Goal: Communication & Community: Answer question/provide support

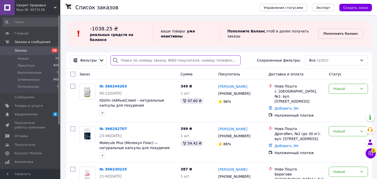
click at [164, 57] on input "search" at bounding box center [176, 60] width 130 height 10
paste input "38 (097) 768-65-28"
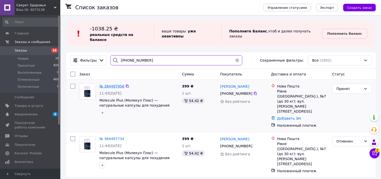
type input "38 (097) 768-65-28"
click at [114, 84] on span "№ 364497956" at bounding box center [111, 86] width 25 height 4
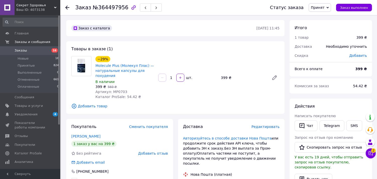
click at [150, 152] on span "Добавить отзыв" at bounding box center [153, 153] width 30 height 4
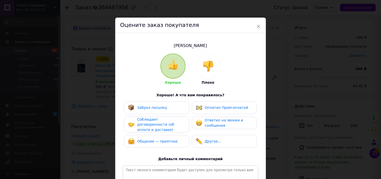
click at [213, 65] on img at bounding box center [208, 66] width 11 height 11
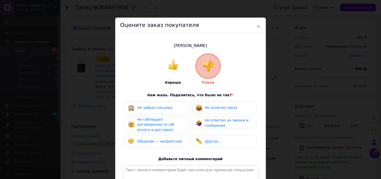
click at [217, 102] on div "Не оплатил заказ" at bounding box center [224, 107] width 65 height 13
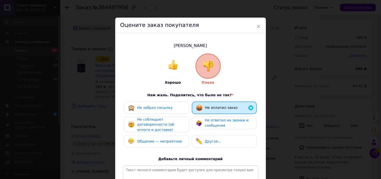
scroll to position [69, 0]
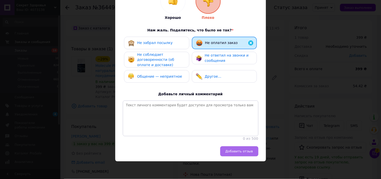
click at [243, 149] on span "Добавить отзыв" at bounding box center [240, 151] width 28 height 4
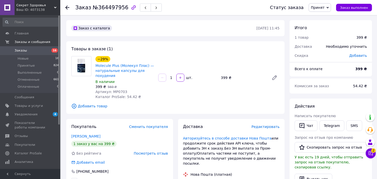
click at [34, 50] on span "Заказы" at bounding box center [31, 50] width 32 height 5
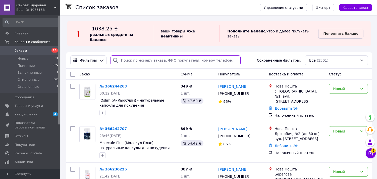
click at [164, 55] on input "search" at bounding box center [176, 60] width 130 height 10
paste input "38 (099) 343-99-17"
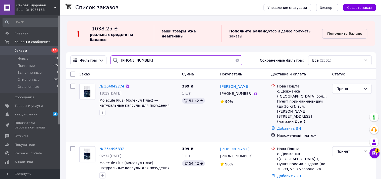
type input "38 (099) 343-99-17"
click at [114, 84] on span "№ 364049774" at bounding box center [111, 86] width 25 height 4
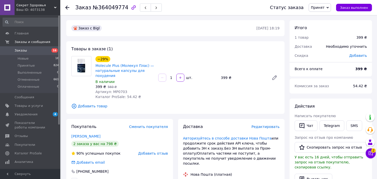
click at [154, 153] on span "Добавить отзыв" at bounding box center [153, 153] width 30 height 4
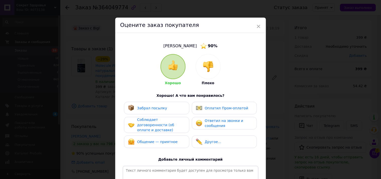
click at [203, 68] on img at bounding box center [208, 66] width 11 height 11
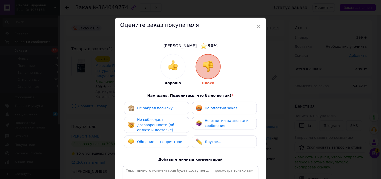
click at [210, 110] on div "Не оплатил заказ" at bounding box center [221, 107] width 33 height 5
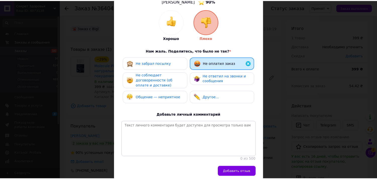
scroll to position [70, 0]
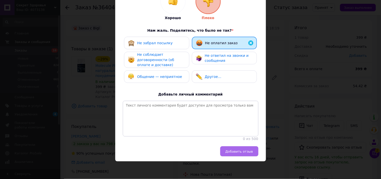
click at [236, 151] on span "Добавить отзыв" at bounding box center [240, 151] width 28 height 4
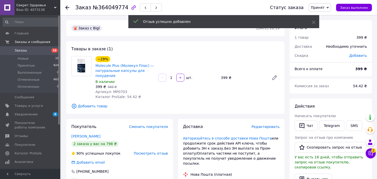
click at [24, 49] on span "Заказы" at bounding box center [21, 50] width 12 height 5
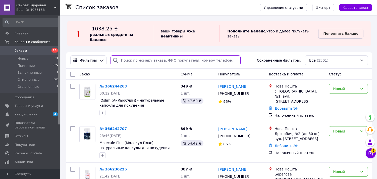
click at [155, 55] on input "search" at bounding box center [176, 60] width 130 height 10
paste input "38 (068) 040-90-48"
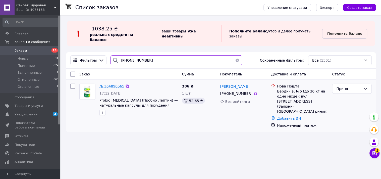
type input "38 (068) 040-90-48"
click at [102, 84] on span "№ 364890565" at bounding box center [111, 86] width 25 height 4
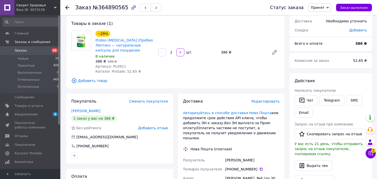
scroll to position [56, 0]
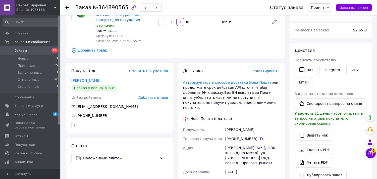
drag, startPoint x: 225, startPoint y: 125, endPoint x: 253, endPoint y: 125, distance: 27.6
click at [253, 125] on div "Мариняк Наталія" at bounding box center [252, 129] width 56 height 9
copy div "Мариняк Наталія"
click at [307, 71] on button "Чат" at bounding box center [306, 70] width 23 height 11
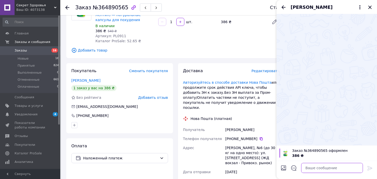
click at [318, 165] on textarea at bounding box center [332, 168] width 62 height 10
paste textarea "Мариняк Наталія"
drag, startPoint x: 333, startPoint y: 100, endPoint x: 333, endPoint y: 131, distance: 31.4
click at [333, 100] on div at bounding box center [327, 79] width 100 height 131
click at [337, 169] on textarea "Мариняк Наталія" at bounding box center [327, 168] width 72 height 10
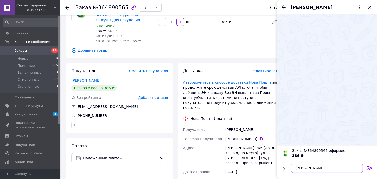
paste textarea "доброго вечора ви замовляли товар в нашому інтернет-магазині, заберіть товар з …"
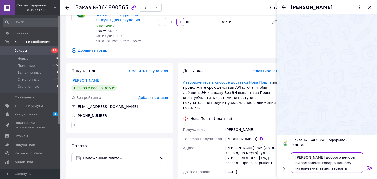
paste textarea "20451262900998"
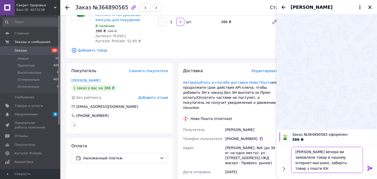
type textarea "[PERSON_NAME] вечора ви замовляли товар в нашому інтернет-магазині, заберіть то…"
click at [369, 167] on icon at bounding box center [370, 168] width 6 height 6
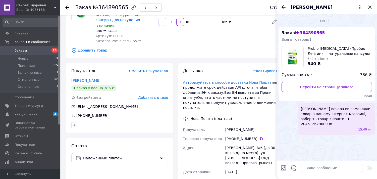
click at [335, 117] on span "[PERSON_NAME] вечора ви замовляли товар в нашому інтернет-магазині, заберіть то…" at bounding box center [336, 116] width 71 height 20
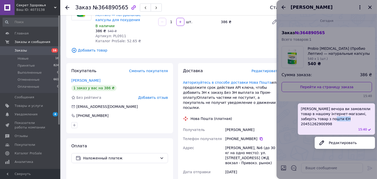
click at [335, 118] on span "[PERSON_NAME] вечора ви замовляли товар в нашому інтернет-магазині, заберіть то…" at bounding box center [336, 116] width 71 height 20
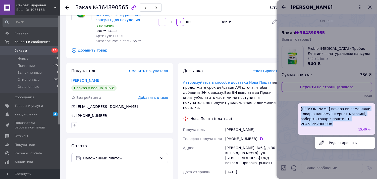
click at [335, 118] on span "[PERSON_NAME] вечора ви замовляли товар в нашому інтернет-магазині, заберіть то…" at bounding box center [336, 116] width 71 height 20
copy span "[PERSON_NAME] вечора ви замовляли товар в нашому інтернет-магазині, заберіть то…"
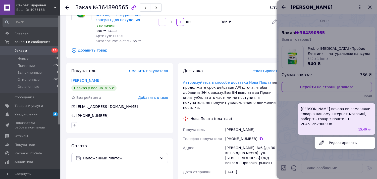
click at [370, 8] on div at bounding box center [327, 89] width 100 height 179
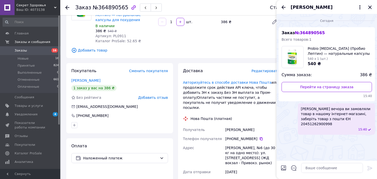
click at [369, 7] on icon "Закрыть" at bounding box center [370, 7] width 6 height 6
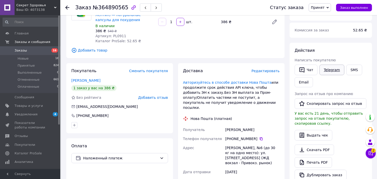
click at [330, 68] on link "Telegram" at bounding box center [332, 70] width 25 height 11
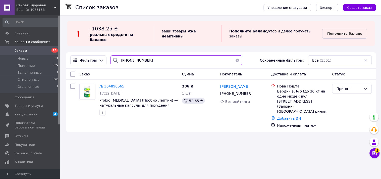
click at [161, 55] on input "[PHONE_NUMBER]" at bounding box center [177, 60] width 132 height 10
click at [161, 55] on input "38 (068) 040-90-48" at bounding box center [177, 60] width 132 height 10
paste input "93) 501-33-12"
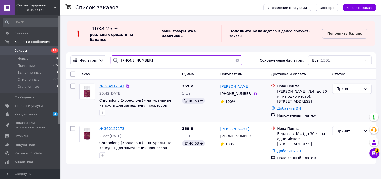
type input "38 (093) 501-33-12"
click at [109, 84] on span "№ 364917147" at bounding box center [111, 86] width 25 height 4
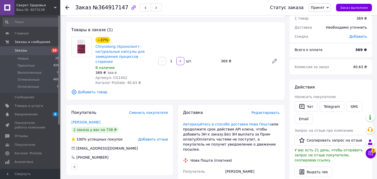
scroll to position [56, 0]
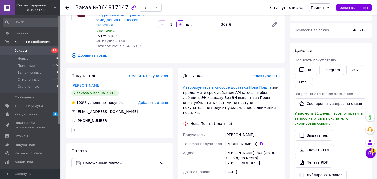
drag, startPoint x: 224, startPoint y: 125, endPoint x: 252, endPoint y: 124, distance: 27.9
click at [255, 130] on div "Бурделева Оксана" at bounding box center [252, 134] width 56 height 9
copy div "Бурделева Оксана"
click at [310, 72] on button "Чат" at bounding box center [306, 70] width 23 height 11
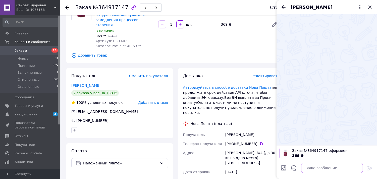
click at [316, 164] on textarea at bounding box center [332, 168] width 62 height 10
paste textarea "Бурделева Оксана"
paste textarea "доброго вечора ви замовляли товар в нашому інтернет-магазині, заберіть товар з …"
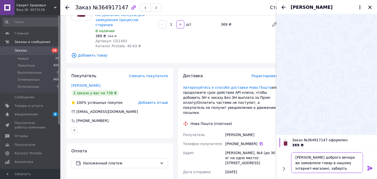
paste textarea "20451264698654"
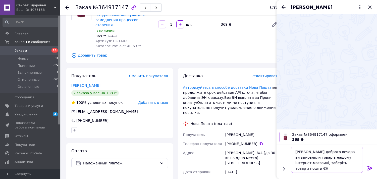
type textarea "Бурделева [PERSON_NAME] доброго вечора ви замовляли товар в нашому інтернет-маг…"
click at [369, 168] on icon at bounding box center [369, 168] width 5 height 5
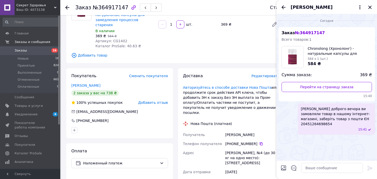
click at [335, 121] on span "Бурделева [PERSON_NAME] доброго вечора ви замовляли товар в нашому інтернет-маг…" at bounding box center [336, 116] width 71 height 20
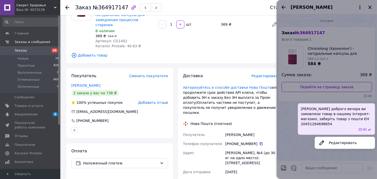
click at [335, 119] on span "Бурделева [PERSON_NAME] доброго вечора ви замовляли товар в нашому інтернет-маг…" at bounding box center [336, 116] width 71 height 20
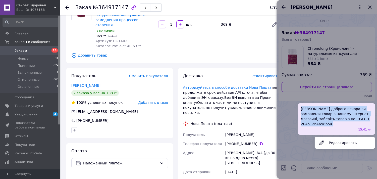
click at [335, 119] on span "Бурделева [PERSON_NAME] доброго вечора ви замовляли товар в нашому інтернет-маг…" at bounding box center [336, 116] width 71 height 20
copy span "Бурделева [PERSON_NAME] доброго вечора ви замовляли товар в нашому інтернет-маг…"
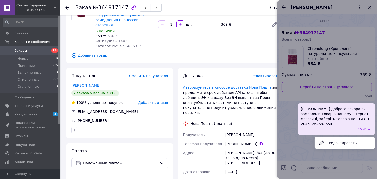
click at [371, 6] on div at bounding box center [327, 89] width 100 height 179
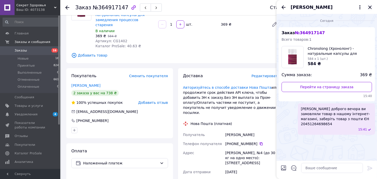
click at [370, 6] on icon "Закрыть" at bounding box center [370, 7] width 6 height 6
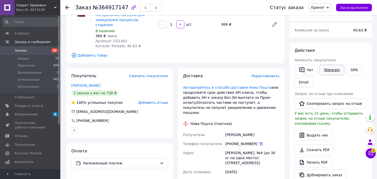
click at [334, 70] on link "Telegram" at bounding box center [332, 70] width 25 height 11
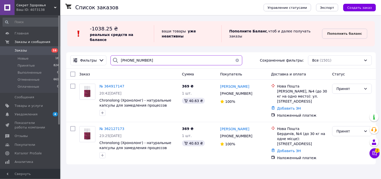
click at [154, 56] on input "[PHONE_NUMBER]" at bounding box center [177, 60] width 132 height 10
click at [154, 56] on input "38 (093) 501-33-12" at bounding box center [177, 60] width 132 height 10
paste input "66) 700-86-01"
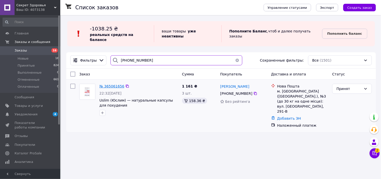
type input "38 (066) 700-86-01"
click at [112, 84] on span "№ 365061656" at bounding box center [111, 86] width 25 height 4
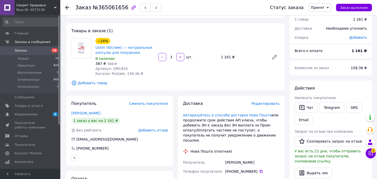
scroll to position [28, 0]
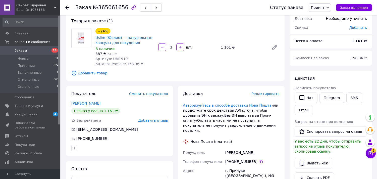
drag, startPoint x: 234, startPoint y: 147, endPoint x: 255, endPoint y: 148, distance: 21.4
click at [255, 148] on div "Пархоменко Віта" at bounding box center [252, 152] width 56 height 9
copy div "Пархоменко Віта"
click at [304, 96] on icon "button" at bounding box center [302, 98] width 6 height 6
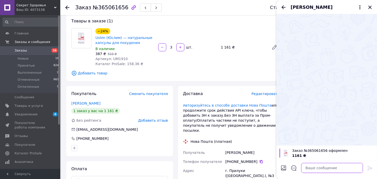
click at [312, 165] on textarea at bounding box center [332, 168] width 62 height 10
paste textarea "Пархоменко Віта"
drag, startPoint x: 335, startPoint y: 110, endPoint x: 335, endPoint y: 114, distance: 3.5
click at [335, 111] on div at bounding box center [327, 79] width 100 height 131
click at [336, 170] on textarea "Пархоменко Віта" at bounding box center [327, 168] width 72 height 10
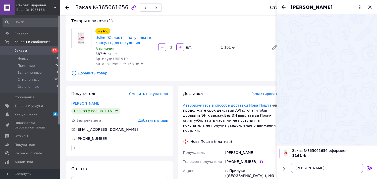
paste textarea "доброго вечора ви замовляли товар в нашому інтернет-магазині, заберіть товар з …"
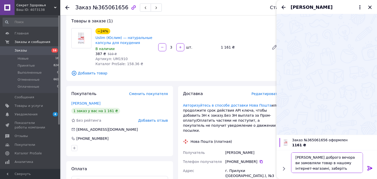
paste textarea "20451264759078"
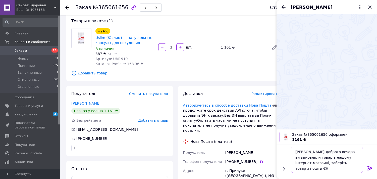
type textarea "Пархоменко Віта доброго вечора ви замовляли товар в нашому інтернет-магазині, з…"
click at [369, 168] on icon at bounding box center [370, 168] width 6 height 6
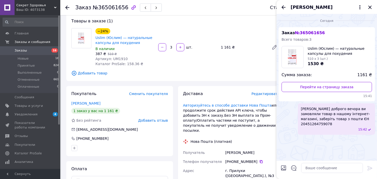
click at [331, 111] on span "Пархоменко Віта доброго вечора ви замовляли товар в нашому інтернет-магазині, з…" at bounding box center [336, 116] width 71 height 20
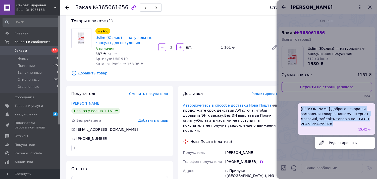
click at [331, 111] on span "Пархоменко Віта доброго вечора ви замовляли товар в нашому інтернет-магазині, з…" at bounding box center [336, 116] width 71 height 20
copy span "Пархоменко Віта доброго вечора ви замовляли товар в нашому інтернет-магазині, з…"
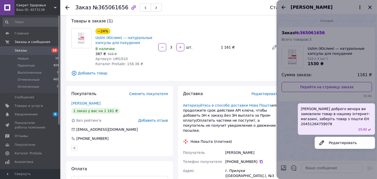
click at [370, 8] on div at bounding box center [327, 89] width 100 height 179
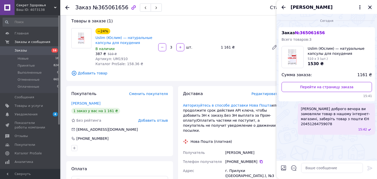
click at [370, 7] on icon "Закрыть" at bounding box center [369, 7] width 3 height 3
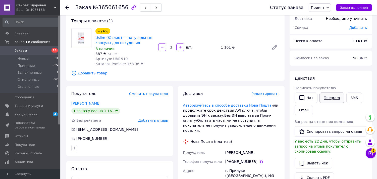
click at [329, 96] on link "Telegram" at bounding box center [332, 97] width 25 height 11
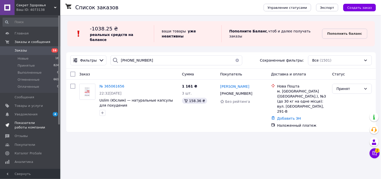
click at [28, 119] on link "Показатели работы компании" at bounding box center [31, 125] width 62 height 13
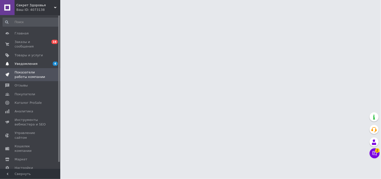
click at [31, 62] on span "Уведомления" at bounding box center [26, 64] width 23 height 5
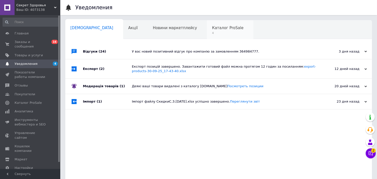
click at [212, 26] on span "Каталог ProSale" at bounding box center [227, 28] width 31 height 5
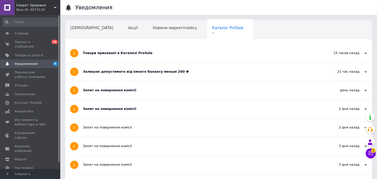
click at [149, 57] on div "Товари приховані в Каталозі ProSale" at bounding box center [200, 53] width 234 height 18
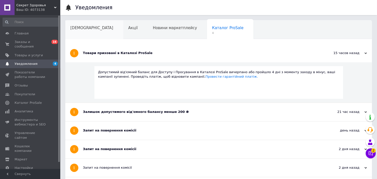
click at [79, 29] on span "[DEMOGRAPHIC_DATA]" at bounding box center [91, 28] width 43 height 5
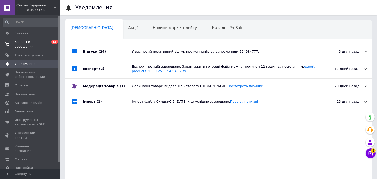
click at [37, 41] on span "Заказы и сообщения" at bounding box center [31, 44] width 32 height 9
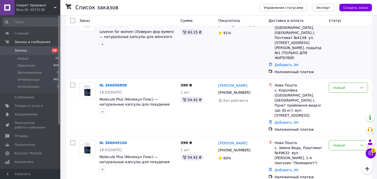
scroll to position [642, 0]
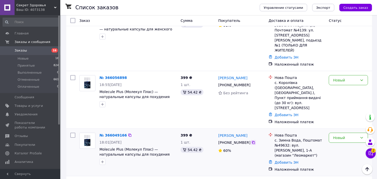
click at [252, 141] on icon at bounding box center [253, 142] width 3 height 3
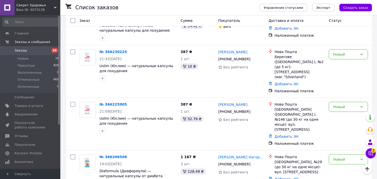
scroll to position [84, 0]
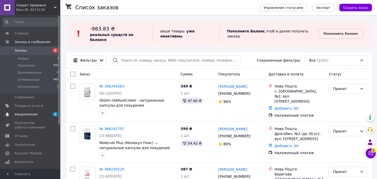
click at [21, 118] on link "Уведомления 1 0" at bounding box center [31, 114] width 62 height 9
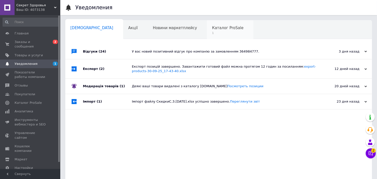
click at [212, 34] on span "1" at bounding box center [227, 33] width 31 height 4
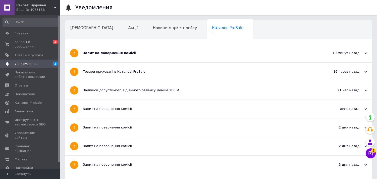
click at [142, 55] on div "Запит на повернення комісії" at bounding box center [200, 53] width 234 height 5
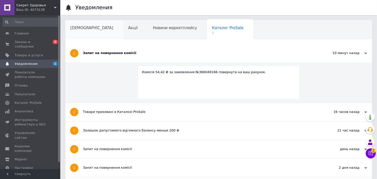
click at [86, 31] on div "[DEMOGRAPHIC_DATA]" at bounding box center [94, 29] width 58 height 19
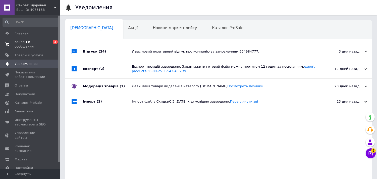
click at [30, 43] on span "Заказы и сообщения" at bounding box center [31, 44] width 32 height 9
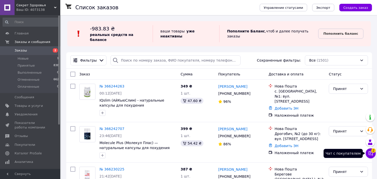
click at [371, 152] on icon at bounding box center [370, 153] width 5 height 5
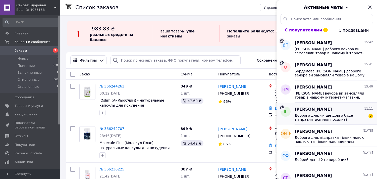
click at [338, 113] on span "Доброго дня, чи ще довго буде вітправлятися моя посилка?" at bounding box center [330, 117] width 71 height 8
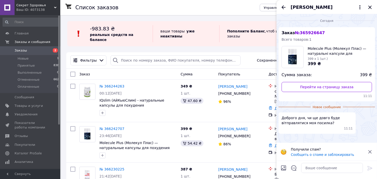
click at [302, 6] on span "[PERSON_NAME]" at bounding box center [312, 7] width 42 height 7
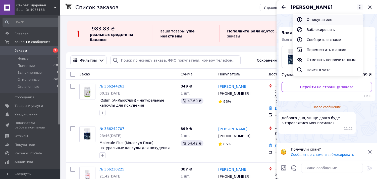
click at [307, 18] on button "О покупателе" at bounding box center [328, 20] width 70 height 10
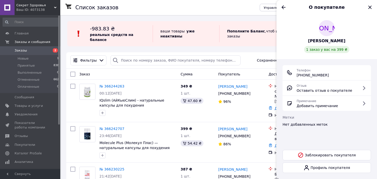
click at [313, 75] on span "[PHONE_NUMBER]" at bounding box center [313, 75] width 32 height 5
copy ul "[PHONE_NUMBER]"
click at [285, 7] on icon "Назад" at bounding box center [284, 7] width 6 height 6
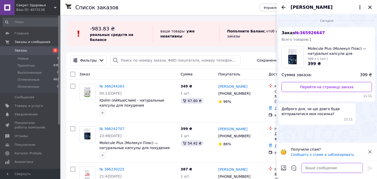
click at [337, 170] on textarea at bounding box center [332, 168] width 62 height 10
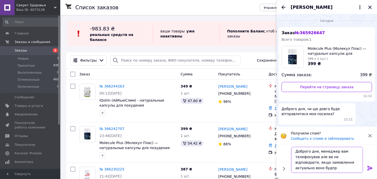
scroll to position [1, 0]
type textarea "Доброго дня, менеджер вам телефонував але ви не відповідаєте, якщо замовлення а…"
click at [370, 168] on icon at bounding box center [370, 168] width 6 height 6
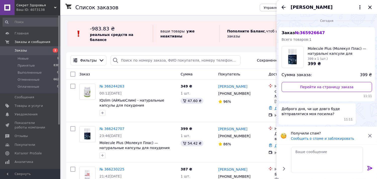
scroll to position [0, 0]
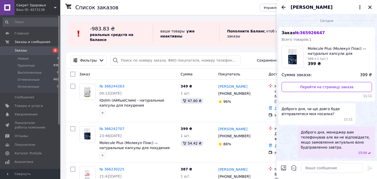
click at [281, 6] on icon "Назад" at bounding box center [284, 7] width 6 height 6
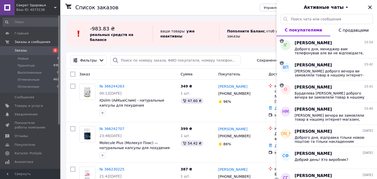
click at [369, 7] on icon "Закрыть" at bounding box center [370, 7] width 6 height 6
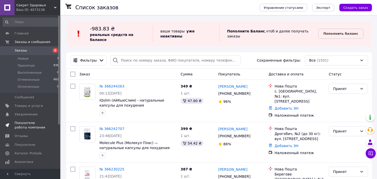
click at [23, 123] on span "Показатели работы компании" at bounding box center [31, 125] width 32 height 9
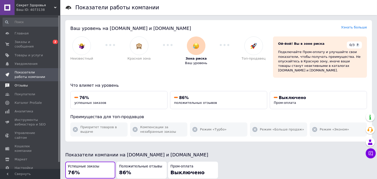
click at [26, 83] on span "Отзывы" at bounding box center [21, 85] width 13 height 5
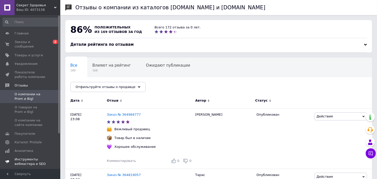
click at [26, 140] on span "Каталог ProSale" at bounding box center [28, 142] width 27 height 5
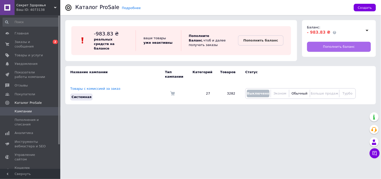
click at [331, 45] on span "Пополнить баланс" at bounding box center [339, 46] width 32 height 5
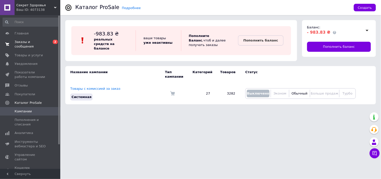
click at [39, 40] on span "Заказы и сообщения" at bounding box center [31, 44] width 32 height 9
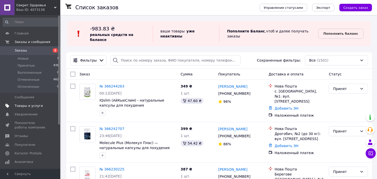
click at [24, 107] on span "Товары и услуги" at bounding box center [29, 105] width 28 height 5
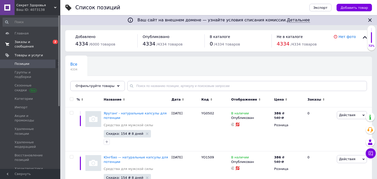
click at [24, 41] on span "Заказы и сообщения" at bounding box center [31, 44] width 32 height 9
